Goal: Task Accomplishment & Management: Manage account settings

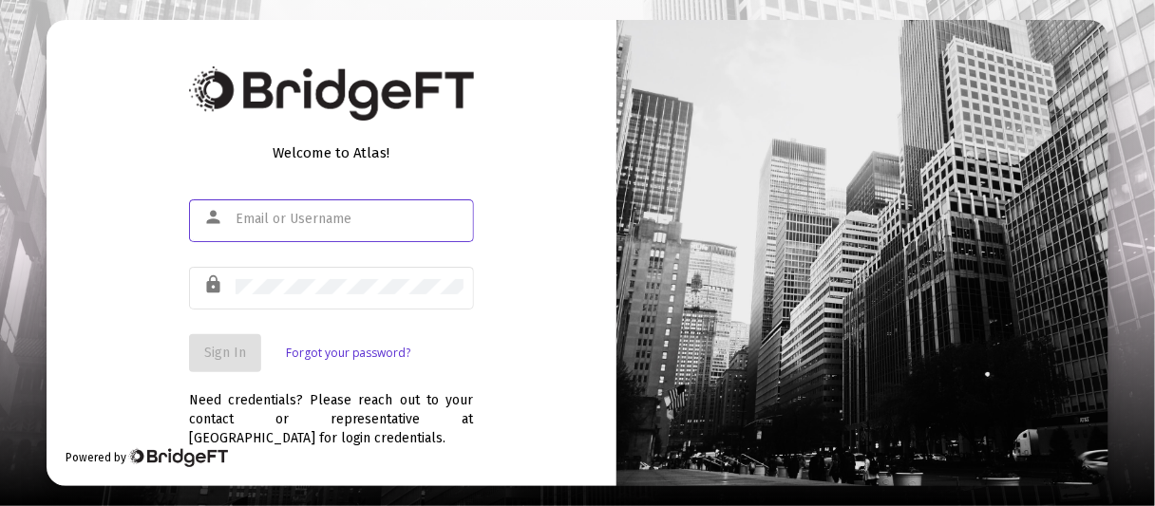
click at [260, 214] on input "text" at bounding box center [349, 219] width 228 height 15
type input "[EMAIL_ADDRESS][DOMAIN_NAME]"
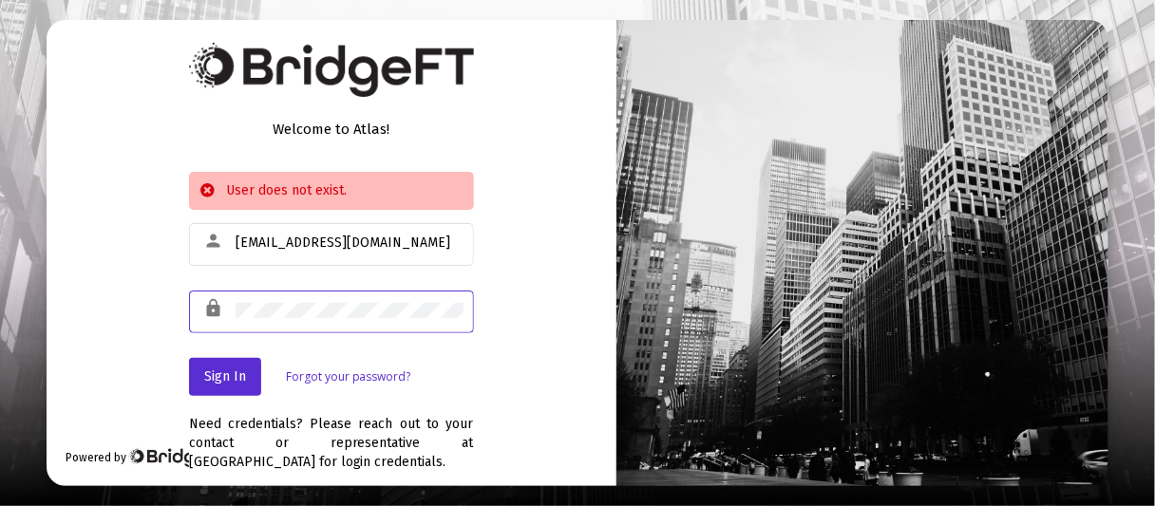
click at [516, 261] on div "Welcome to Atlas! User does not exist. person [EMAIL_ADDRESS][DOMAIN_NAME] lock…" at bounding box center [332, 252] width 570 height 465
click at [339, 372] on link "Forgot your password?" at bounding box center [348, 376] width 125 height 19
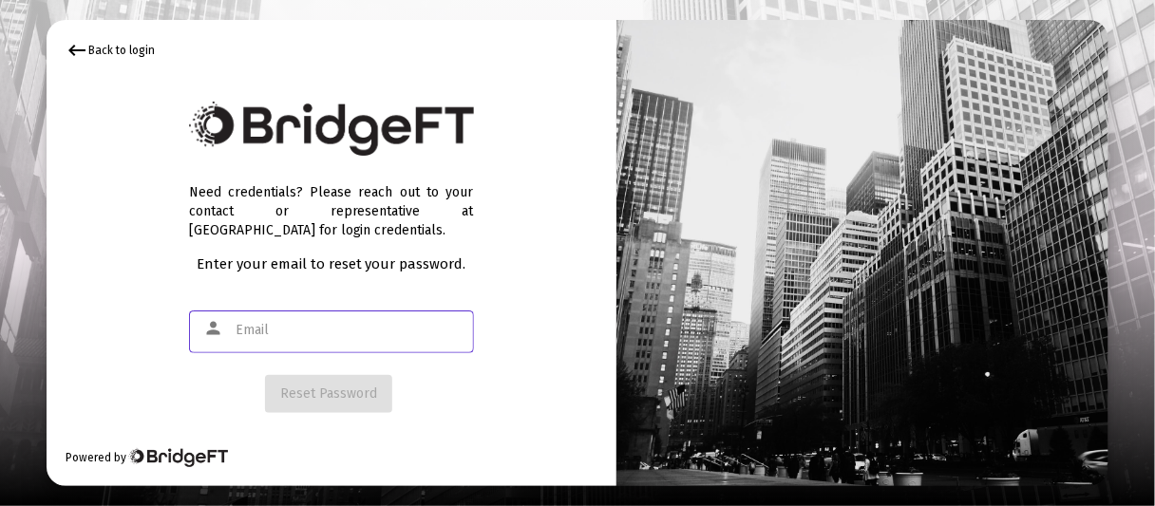
click at [282, 329] on input "text" at bounding box center [349, 330] width 228 height 15
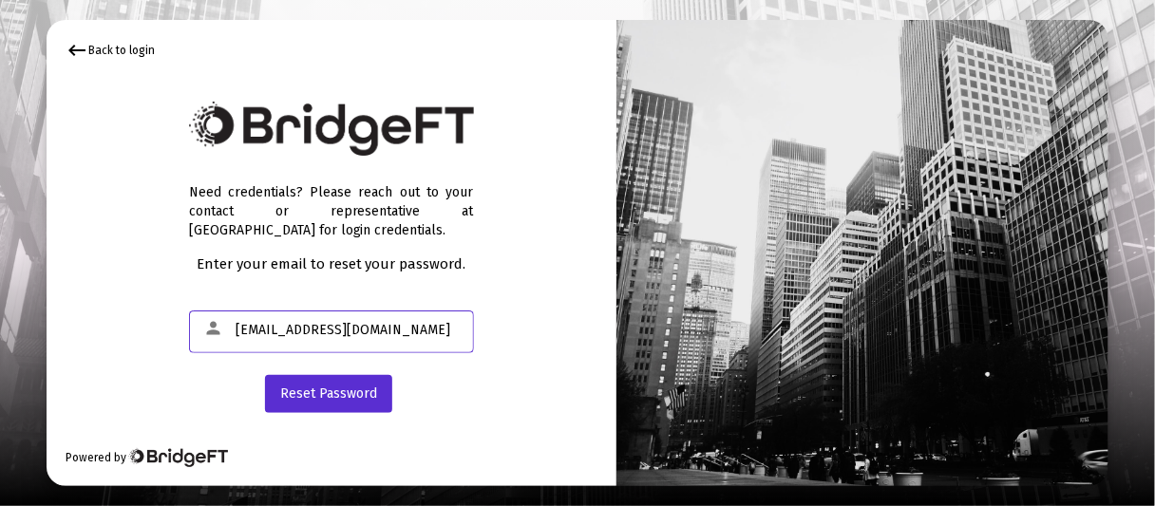
click at [278, 329] on input "[EMAIL_ADDRESS][DOMAIN_NAME]" at bounding box center [349, 330] width 228 height 15
click at [277, 329] on input "[EMAIL_ADDRESS][DOMAIN_NAME]" at bounding box center [349, 330] width 228 height 15
click at [328, 388] on span "Reset Password" at bounding box center [328, 394] width 97 height 16
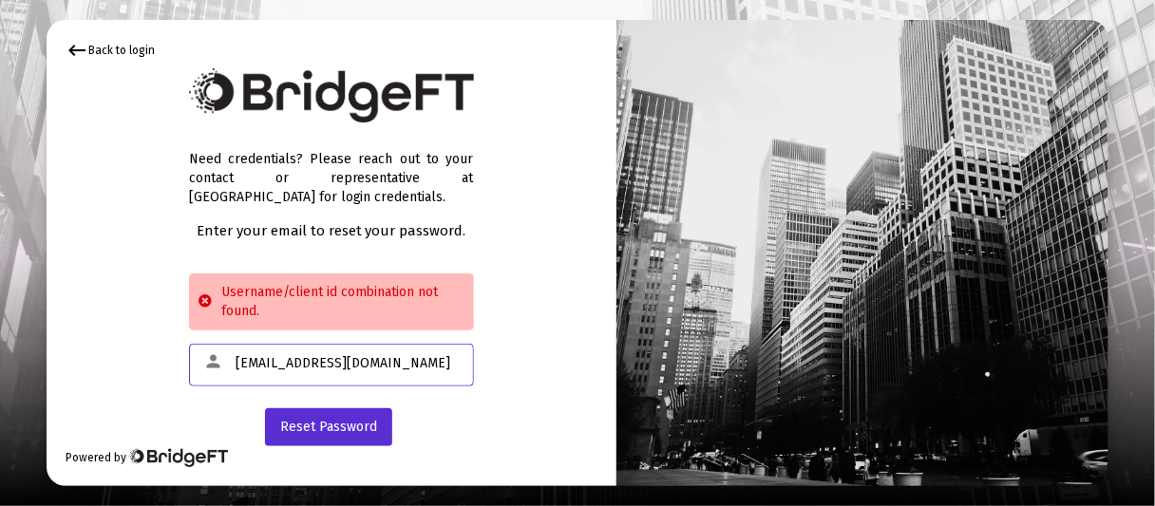
drag, startPoint x: 385, startPoint y: 364, endPoint x: 230, endPoint y: 357, distance: 154.9
click at [220, 356] on div "person [EMAIL_ADDRESS][DOMAIN_NAME]" at bounding box center [331, 363] width 285 height 47
drag, startPoint x: 283, startPoint y: 370, endPoint x: 255, endPoint y: 369, distance: 27.6
click at [256, 369] on input "briddie" at bounding box center [349, 363] width 228 height 15
type input "brid"
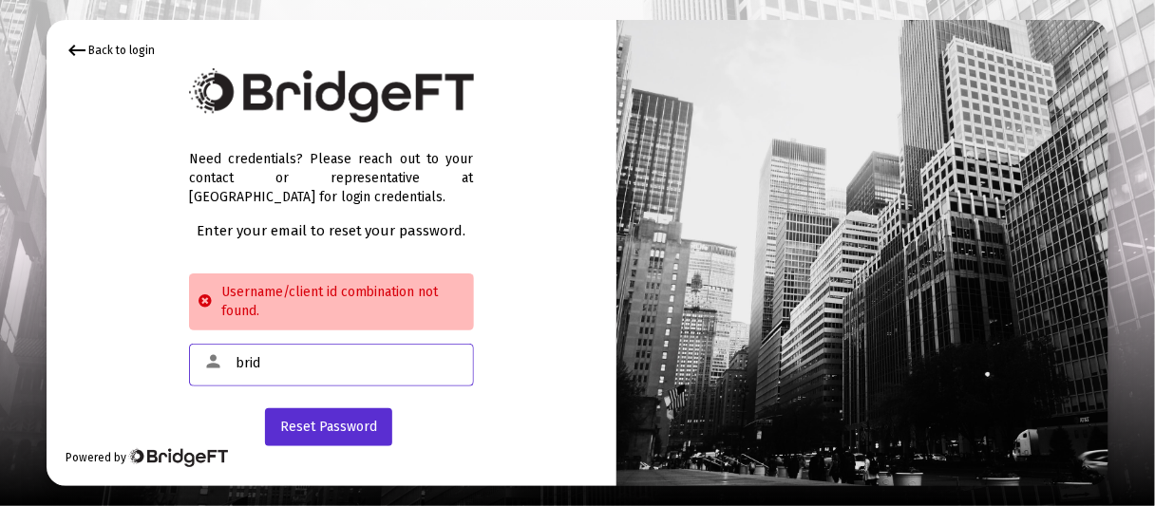
drag, startPoint x: 259, startPoint y: 365, endPoint x: 244, endPoint y: 363, distance: 15.3
click at [233, 362] on div "person brid" at bounding box center [331, 363] width 285 height 47
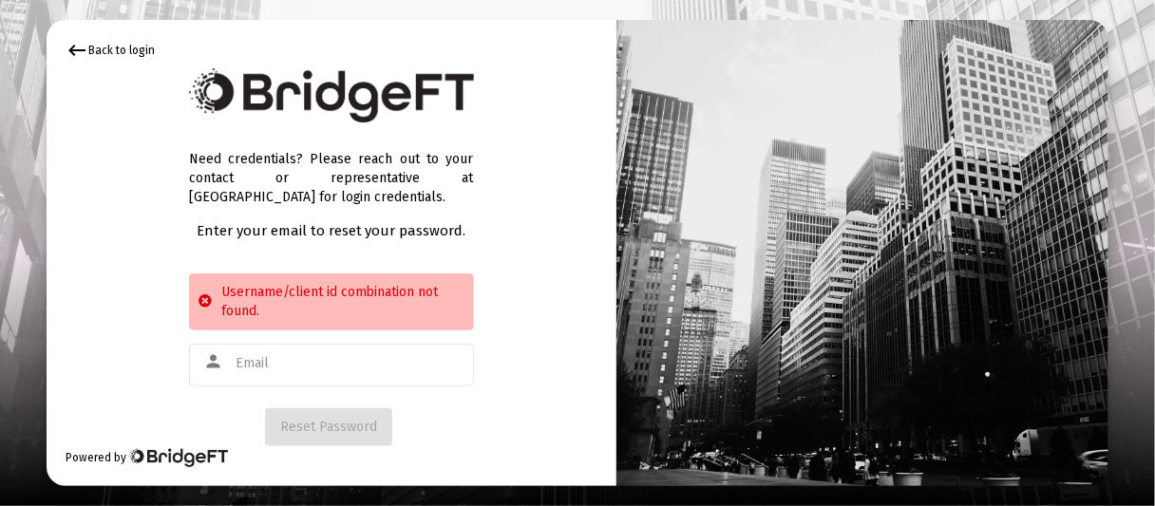
click at [95, 53] on div "keyboard_backspace Back to login" at bounding box center [110, 50] width 89 height 23
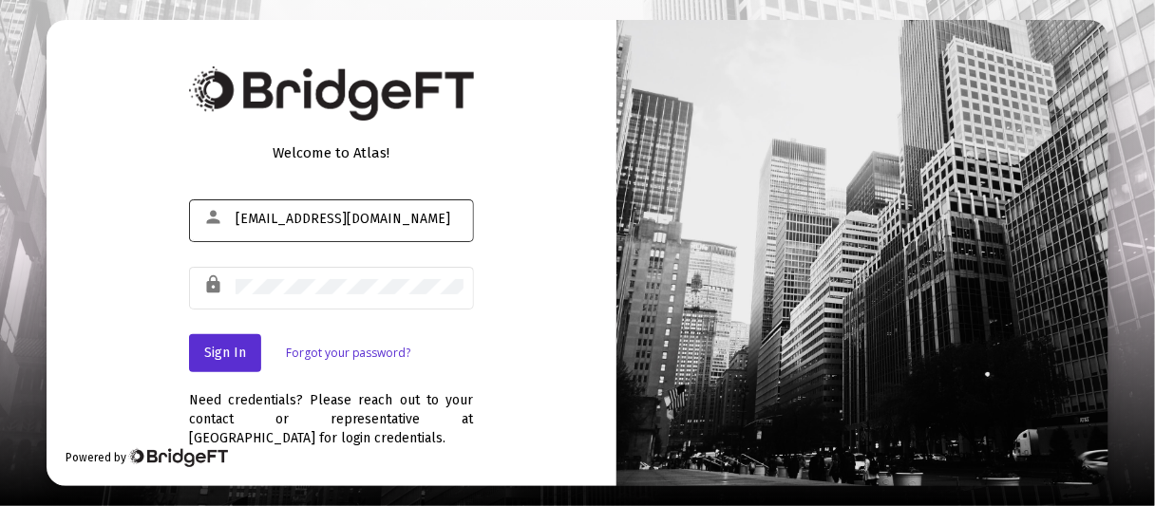
click at [401, 234] on div "[EMAIL_ADDRESS][DOMAIN_NAME]" at bounding box center [349, 219] width 228 height 47
click at [0, 505] on com-1password-button at bounding box center [0, 506] width 0 height 0
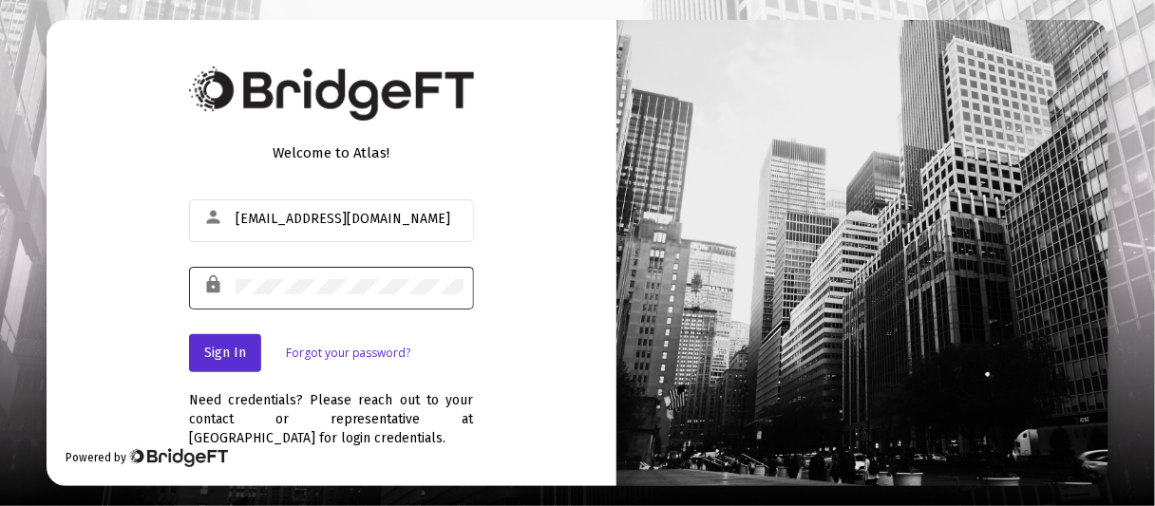
click at [338, 294] on div at bounding box center [349, 286] width 228 height 47
click at [0, 505] on com-1password-button at bounding box center [0, 506] width 0 height 0
click at [217, 352] on span "Sign In" at bounding box center [225, 353] width 42 height 16
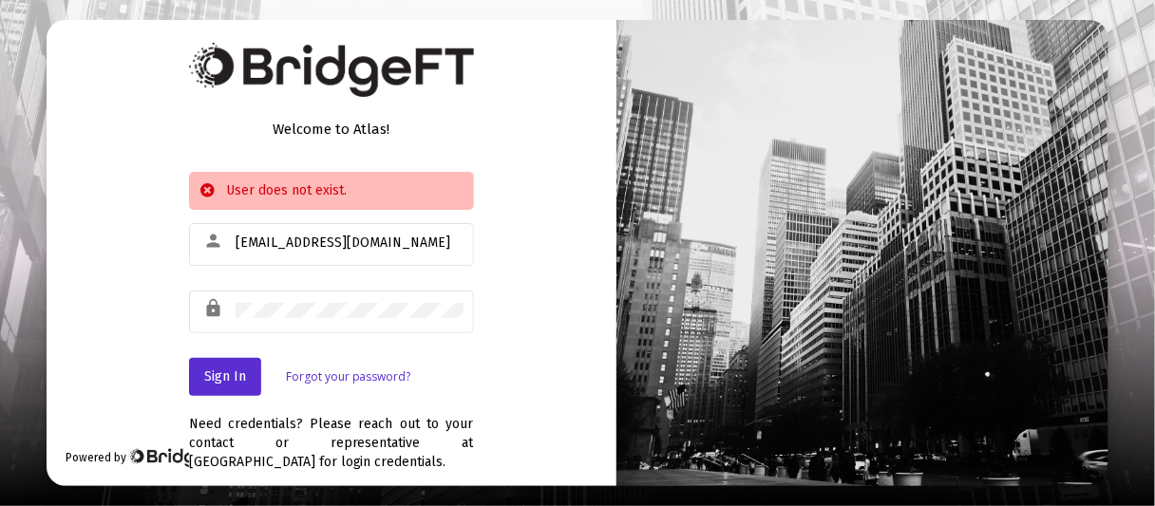
click at [339, 377] on link "Forgot your password?" at bounding box center [348, 376] width 125 height 19
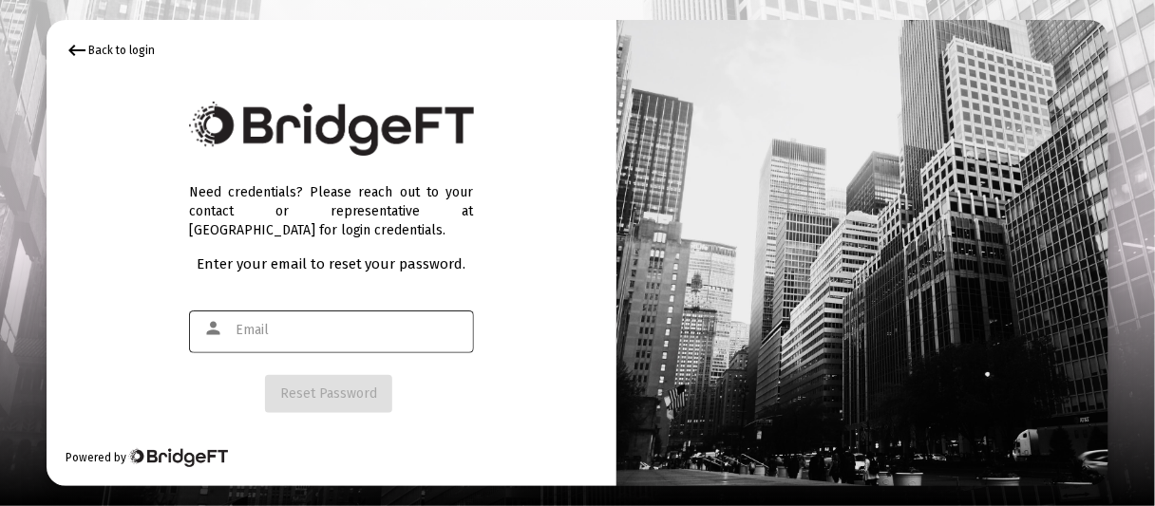
click at [285, 329] on input "text" at bounding box center [349, 330] width 228 height 15
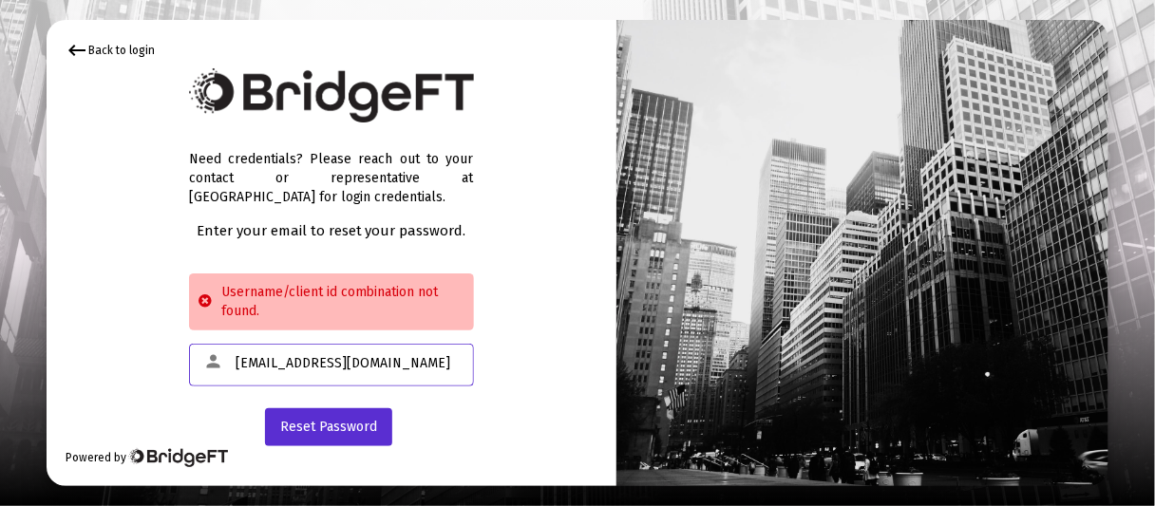
drag, startPoint x: 423, startPoint y: 365, endPoint x: 207, endPoint y: 366, distance: 216.5
click at [208, 366] on div "person [EMAIL_ADDRESS][DOMAIN_NAME]" at bounding box center [331, 363] width 285 height 47
type input "[EMAIL_ADDRESS][DOMAIN_NAME]"
click at [346, 423] on span "Reset Password" at bounding box center [328, 427] width 97 height 16
